Goal: Task Accomplishment & Management: Use online tool/utility

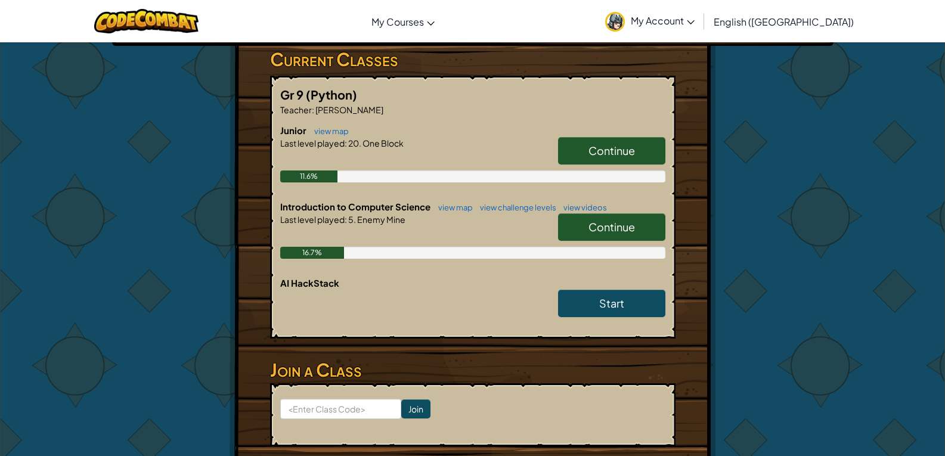
scroll to position [239, 0]
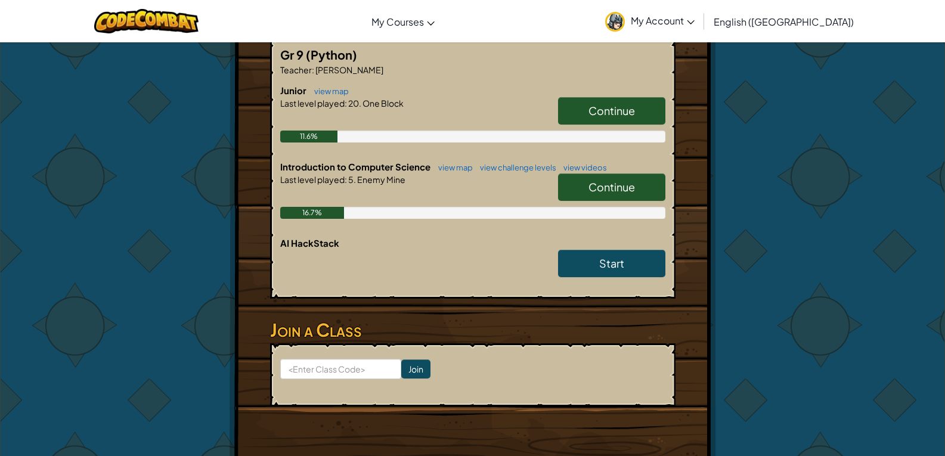
click at [598, 184] on span "Continue" at bounding box center [612, 187] width 47 height 14
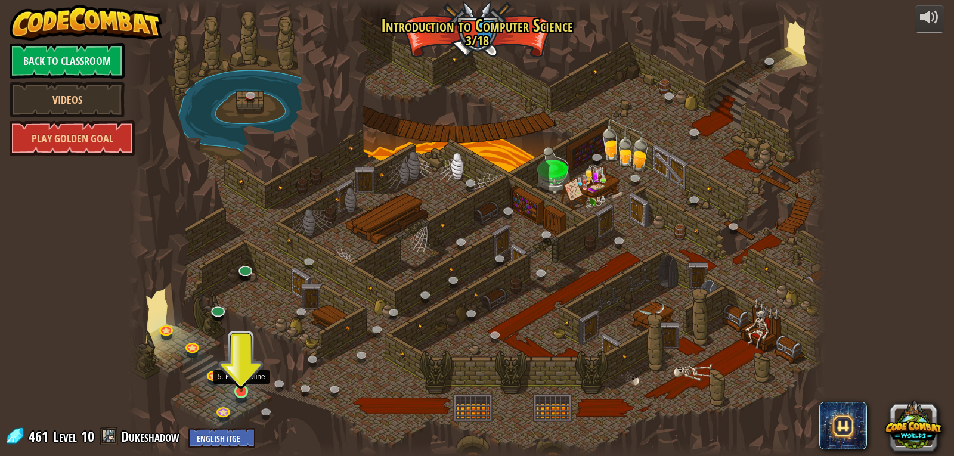
click at [241, 390] on img at bounding box center [242, 372] width 18 height 41
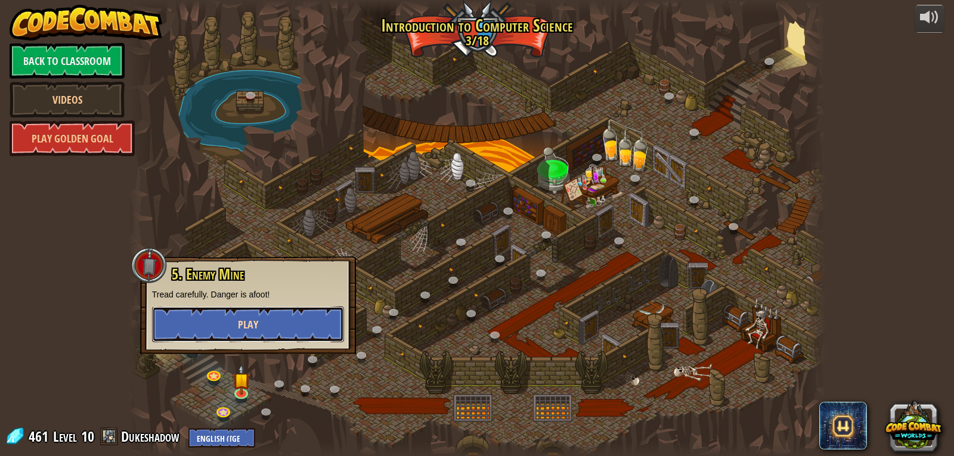
click at [197, 325] on button "Play" at bounding box center [248, 325] width 192 height 36
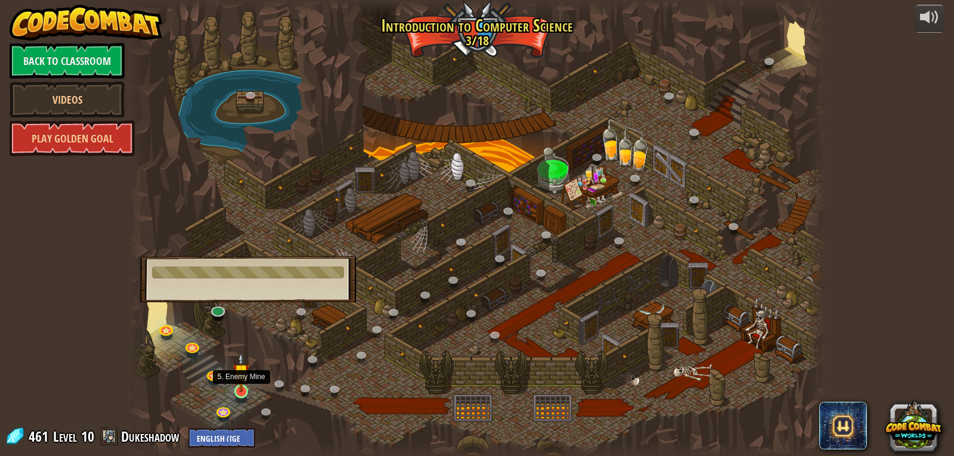
click at [244, 385] on img at bounding box center [242, 372] width 18 height 41
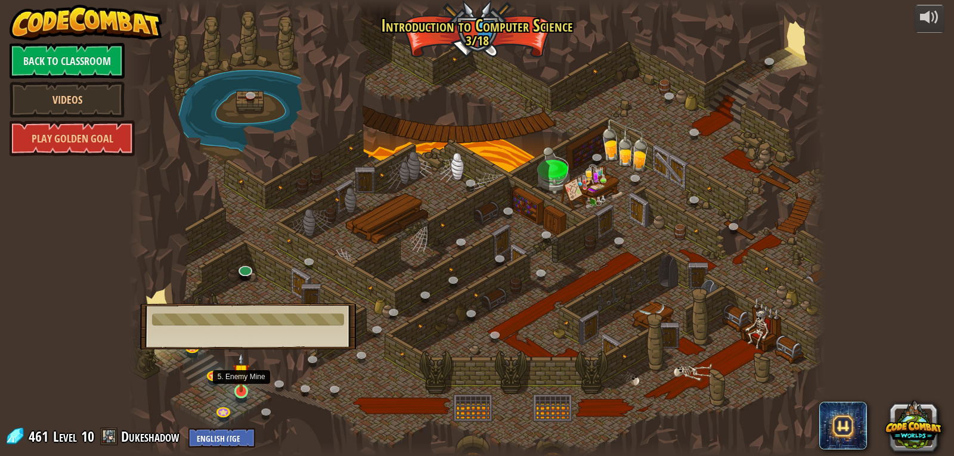
click at [244, 385] on img at bounding box center [242, 372] width 18 height 41
drag, startPoint x: 156, startPoint y: 203, endPoint x: 251, endPoint y: 191, distance: 95.6
click at [200, 196] on div "25. Kithgard Gates (Locked) Escape the Kithgard dungeons, and don't let the gua…" at bounding box center [477, 228] width 698 height 456
click at [226, 403] on div at bounding box center [477, 228] width 698 height 456
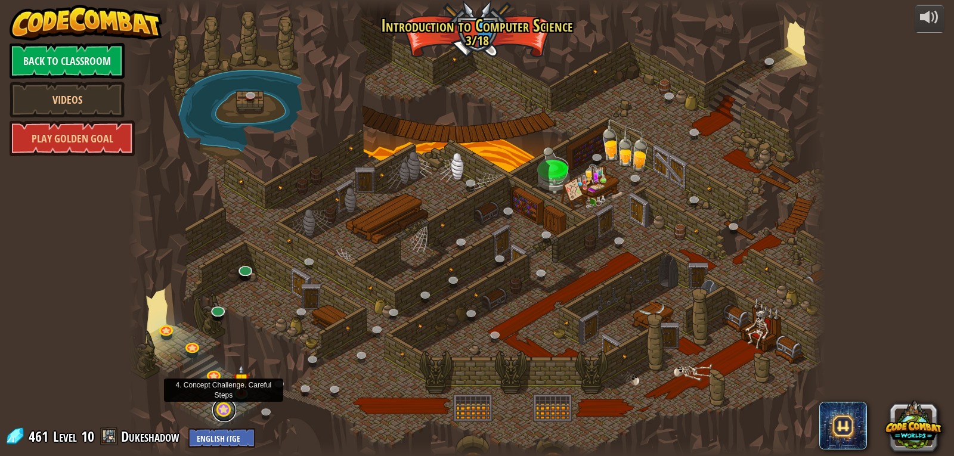
click at [216, 409] on link at bounding box center [224, 410] width 24 height 24
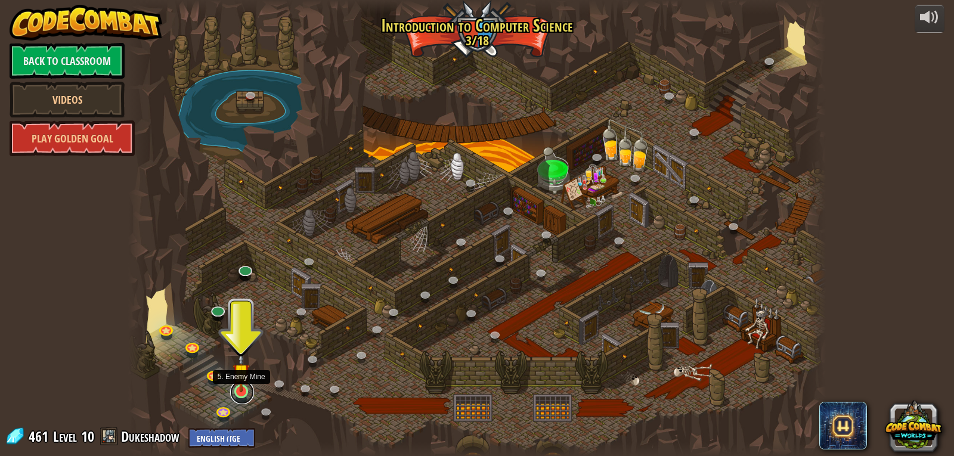
click at [247, 394] on link at bounding box center [242, 392] width 24 height 24
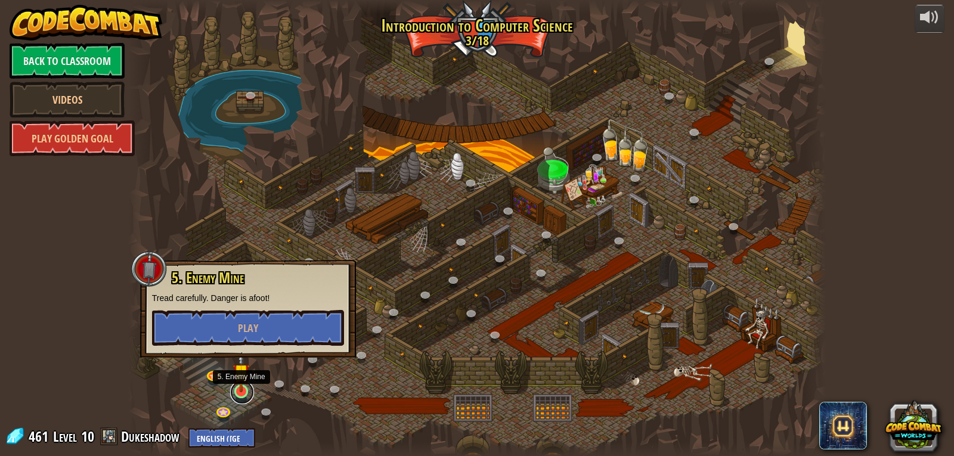
click at [247, 394] on link at bounding box center [242, 392] width 24 height 24
click at [252, 344] on button "Play" at bounding box center [248, 328] width 192 height 36
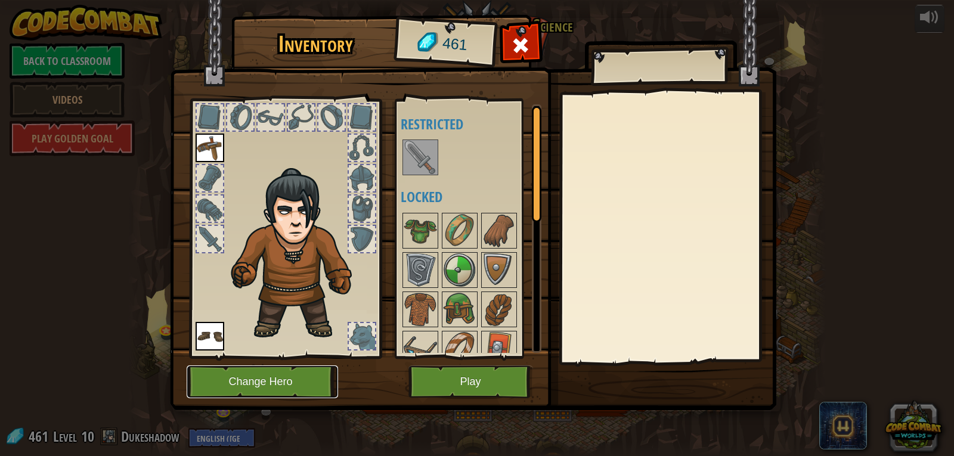
click at [279, 371] on button "Change Hero" at bounding box center [262, 382] width 151 height 33
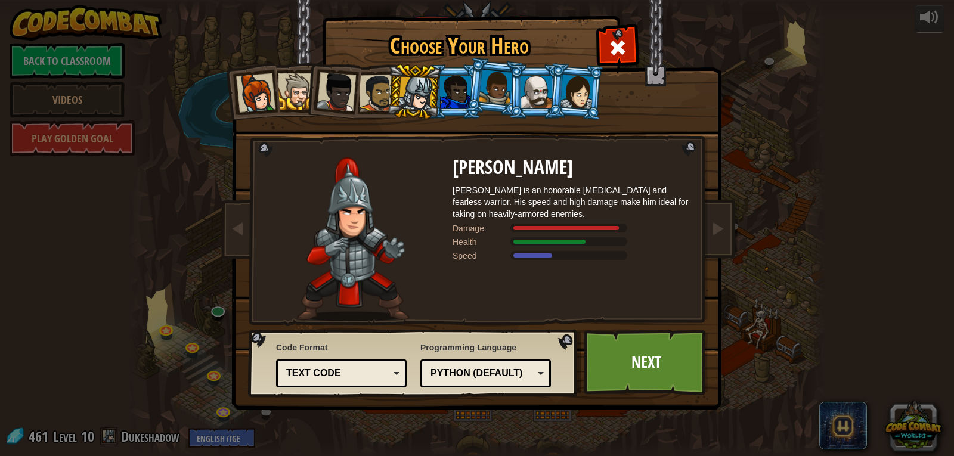
click at [445, 89] on div at bounding box center [455, 92] width 31 height 32
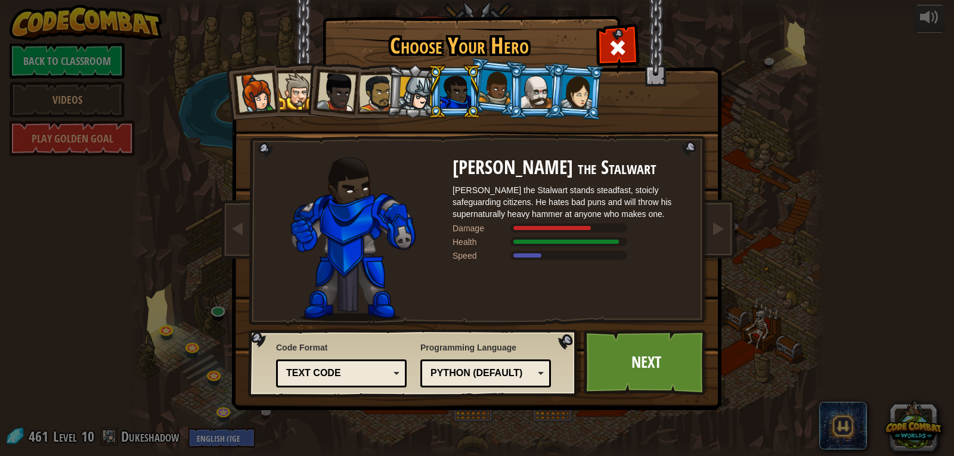
click at [480, 91] on li at bounding box center [455, 91] width 54 height 54
click at [423, 92] on div at bounding box center [416, 94] width 34 height 34
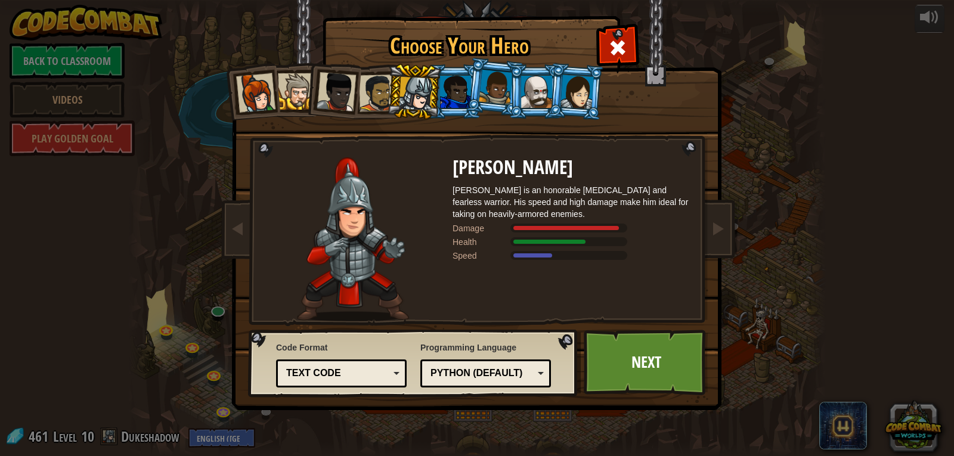
click at [475, 96] on li at bounding box center [494, 87] width 59 height 60
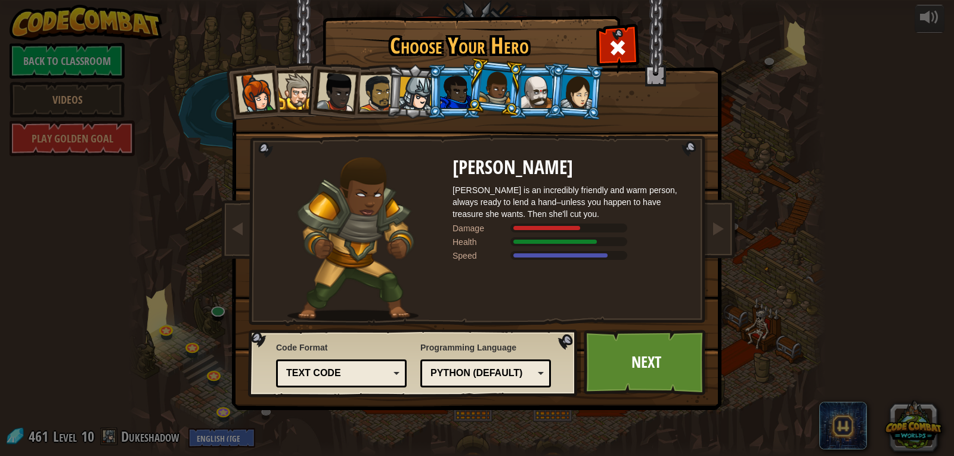
click at [527, 87] on div at bounding box center [536, 92] width 31 height 32
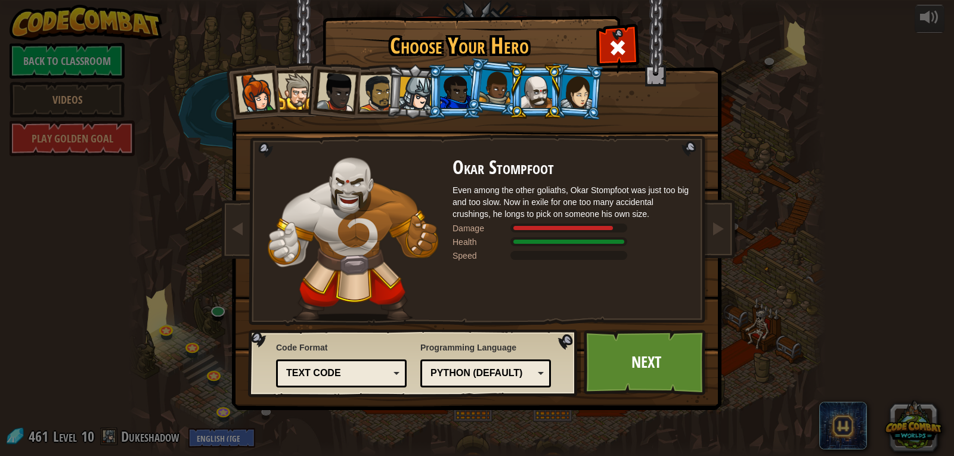
click at [573, 91] on div at bounding box center [577, 92] width 33 height 34
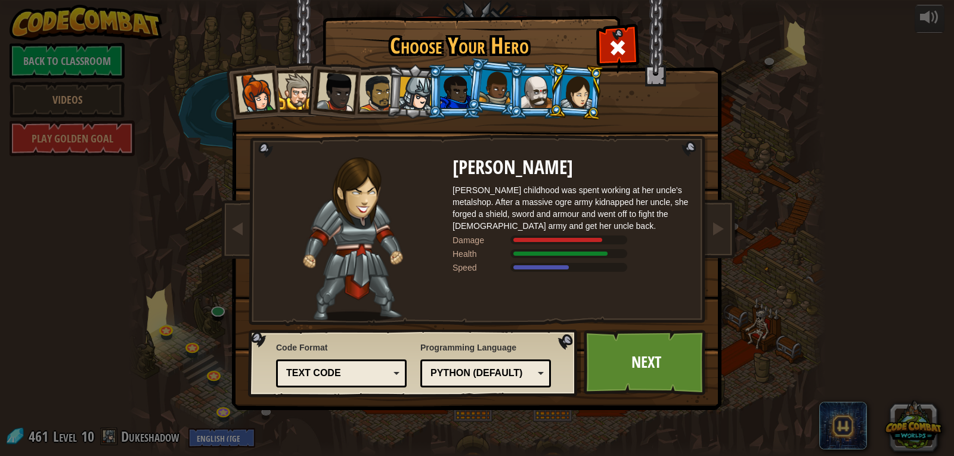
click at [505, 84] on div at bounding box center [496, 87] width 34 height 35
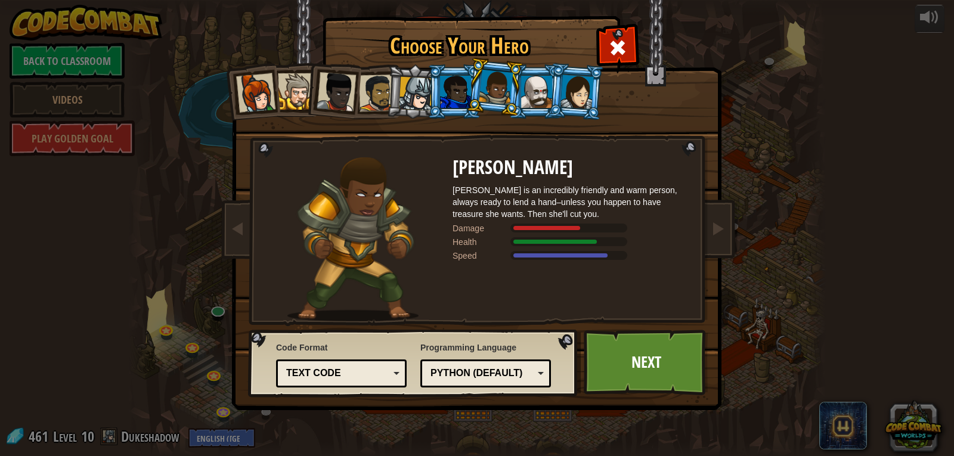
click at [538, 91] on div at bounding box center [536, 92] width 31 height 32
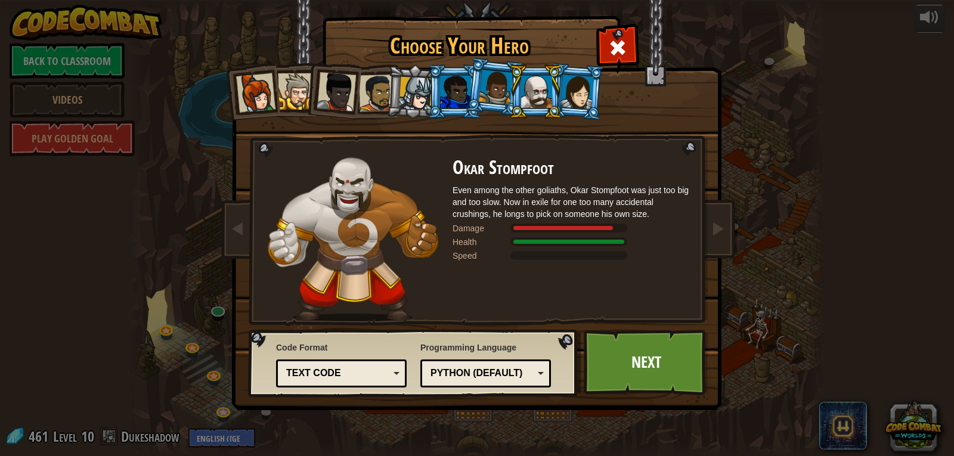
click at [451, 88] on div at bounding box center [455, 92] width 31 height 32
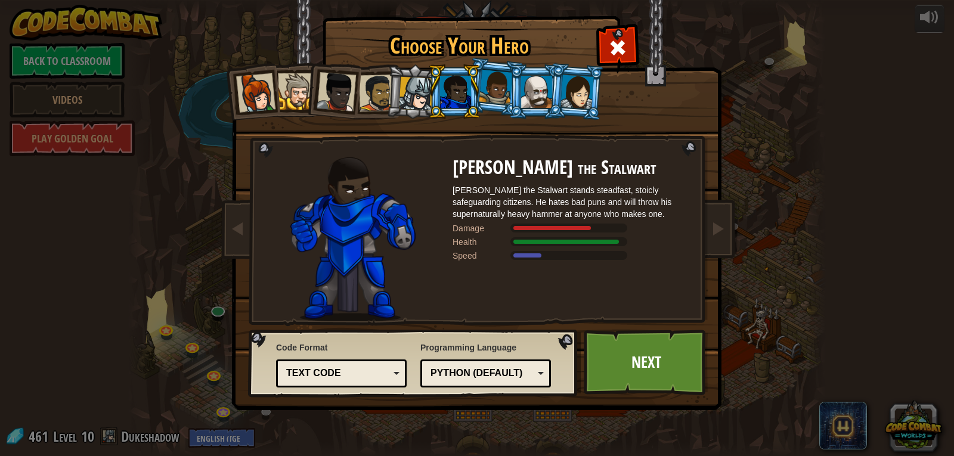
click at [481, 89] on div at bounding box center [496, 87] width 34 height 35
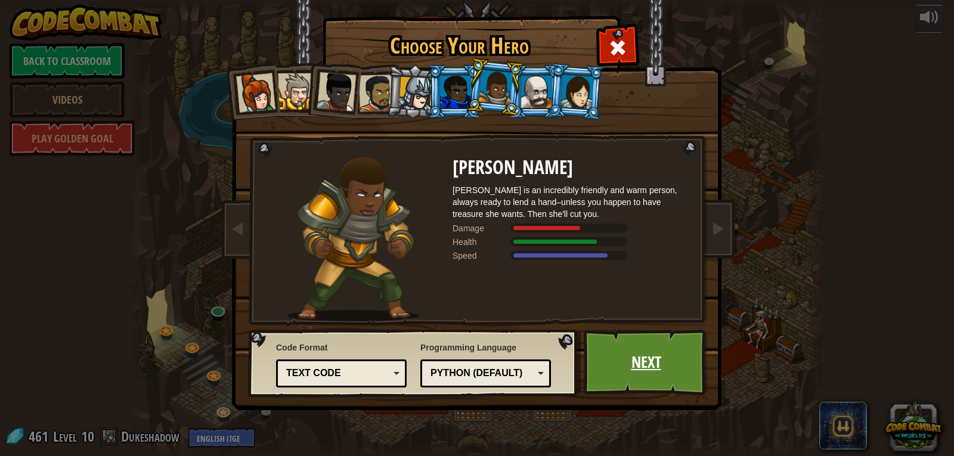
click at [608, 348] on link "Next" at bounding box center [646, 363] width 125 height 66
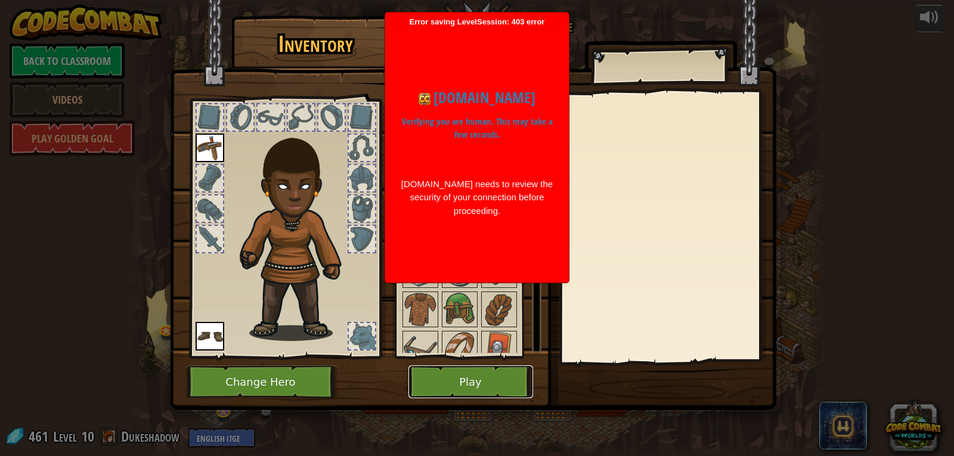
click at [500, 394] on button "Play" at bounding box center [471, 382] width 125 height 33
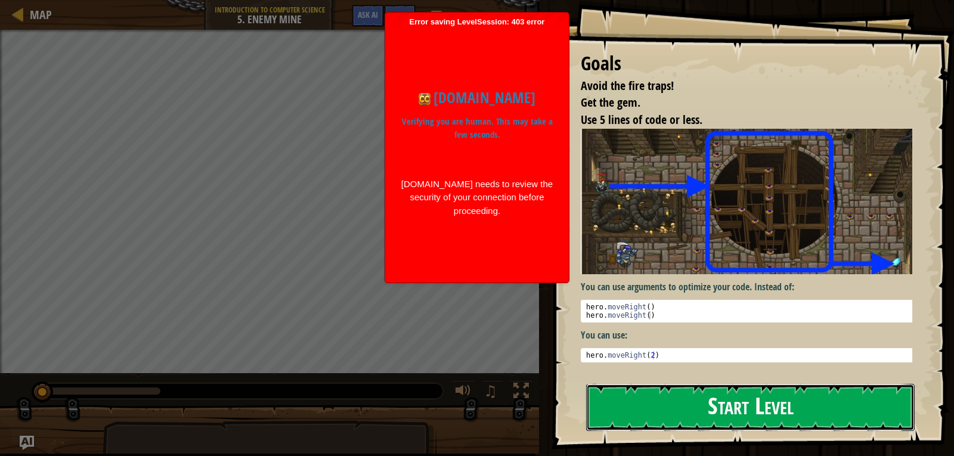
click at [723, 384] on button "Start Level" at bounding box center [750, 407] width 329 height 47
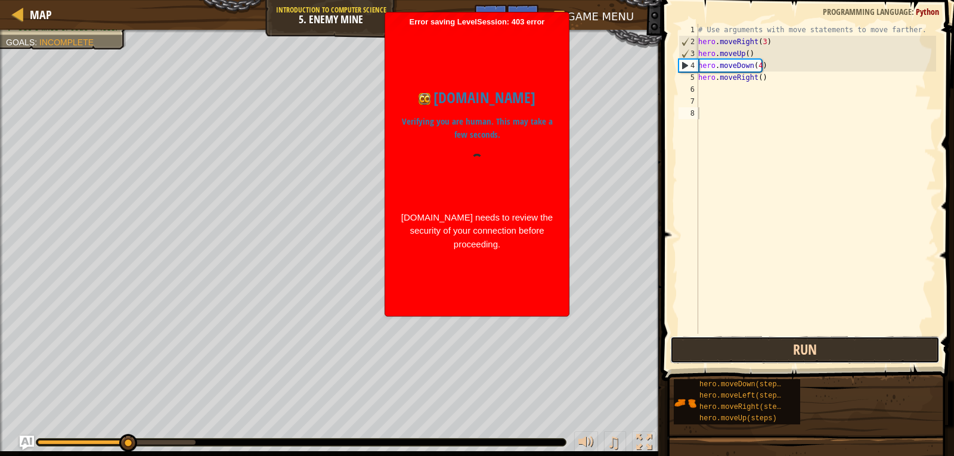
click at [735, 355] on button "Run" at bounding box center [805, 349] width 270 height 27
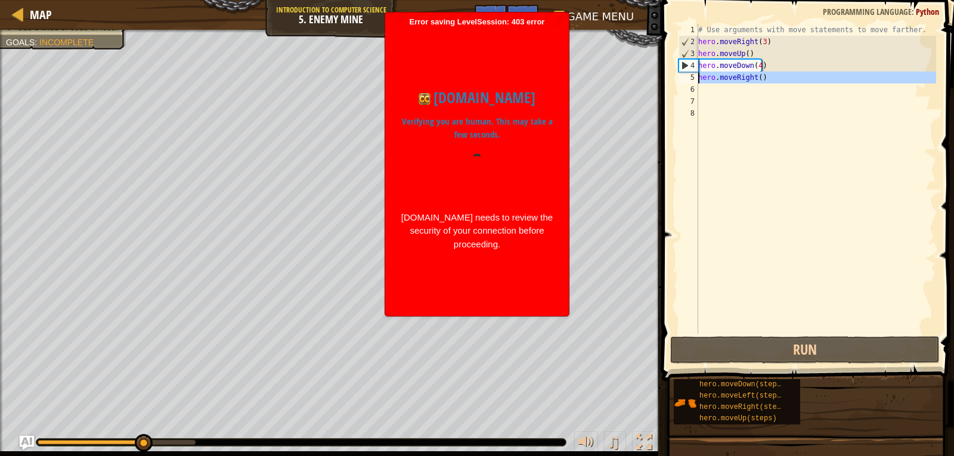
drag, startPoint x: 769, startPoint y: 91, endPoint x: 670, endPoint y: 79, distance: 99.6
click at [670, 79] on div "1 2 3 4 5 6 7 8 # Use arguments with move statements to move farther. hero . mo…" at bounding box center [806, 214] width 296 height 416
type textarea "hero.moveRight()"
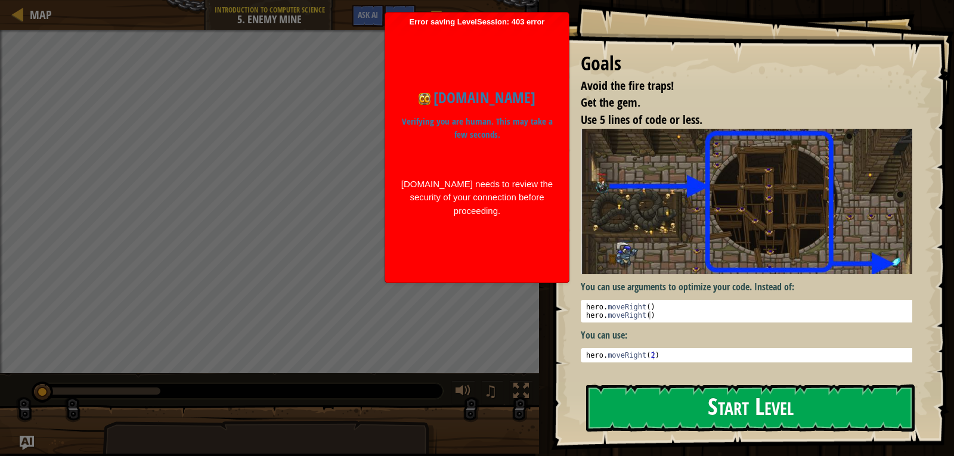
click at [701, 215] on div "Goals Avoid the fire traps! Get the gem. Use 5 lines of code or less. You can u…" at bounding box center [752, 225] width 403 height 450
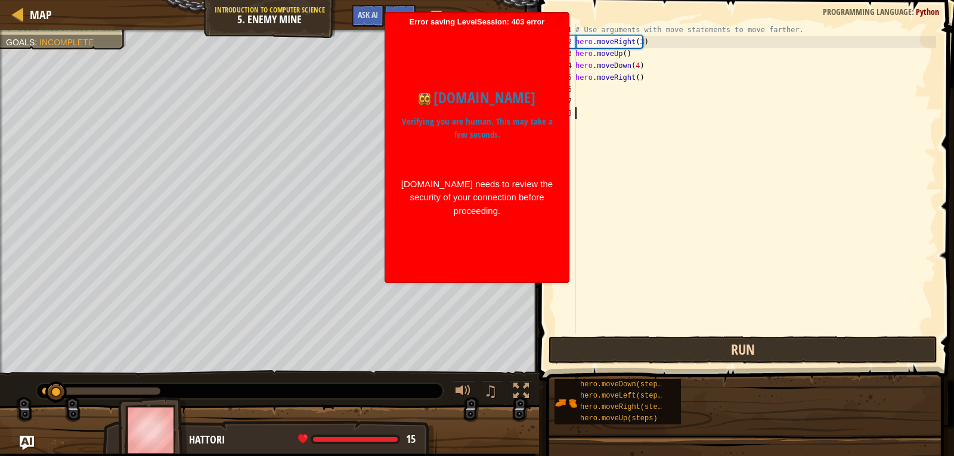
drag, startPoint x: 707, startPoint y: 398, endPoint x: 670, endPoint y: 356, distance: 56.2
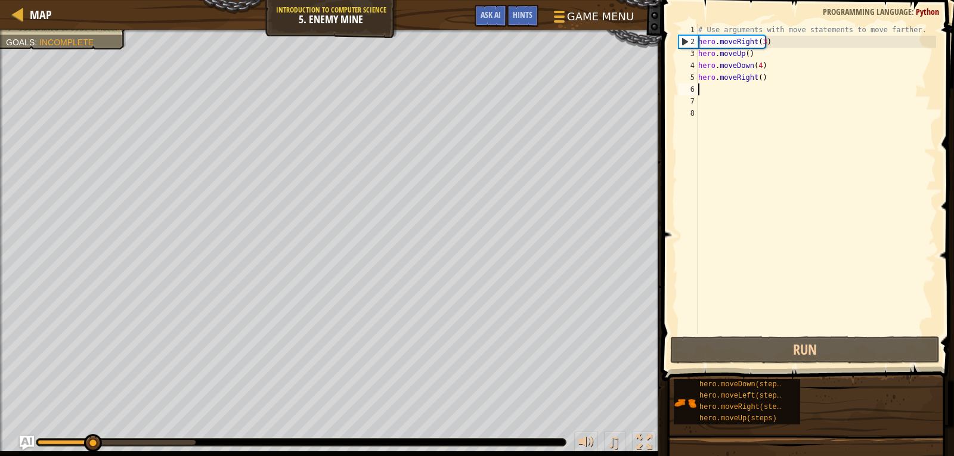
click at [716, 90] on div "# Use arguments with move statements to move farther. hero . moveRight ( 3 ) he…" at bounding box center [816, 191] width 240 height 334
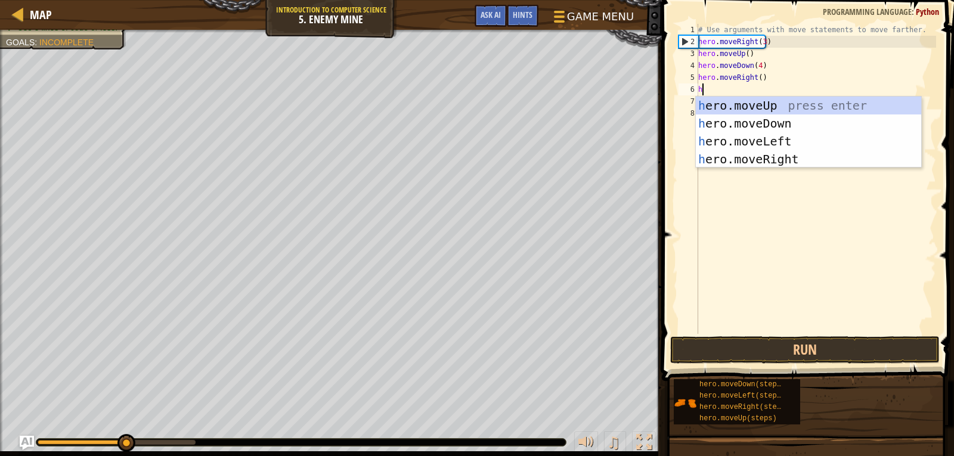
scroll to position [5, 0]
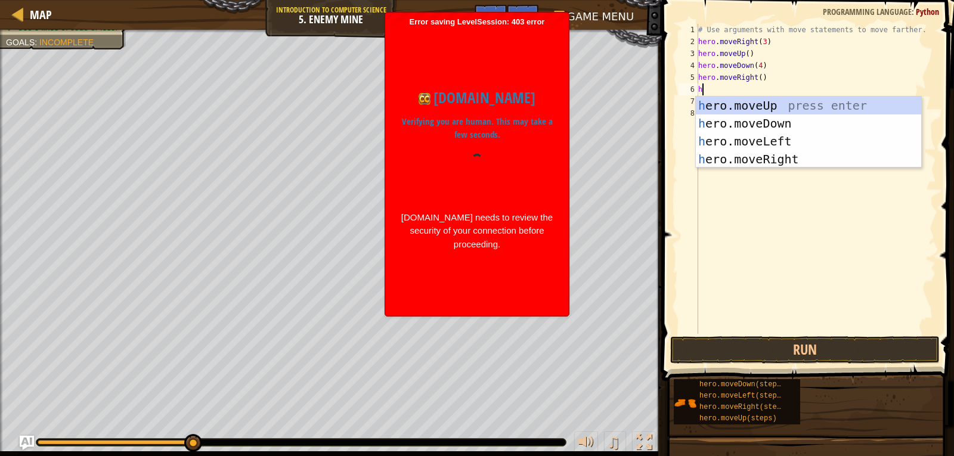
click at [762, 81] on div "# Use arguments with move statements to move farther. hero . moveRight ( 3 ) he…" at bounding box center [816, 191] width 240 height 334
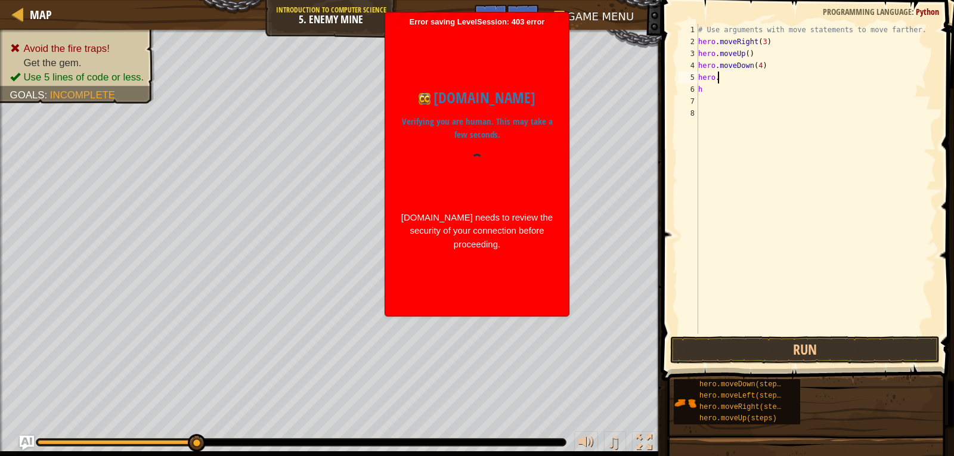
type textarea "h"
click at [711, 85] on div "# Use arguments with move statements to move farther. hero . moveRight ( 3 ) he…" at bounding box center [816, 191] width 240 height 334
type textarea "h"
click at [785, 357] on button "Run" at bounding box center [805, 349] width 270 height 27
